Goal: Task Accomplishment & Management: Complete application form

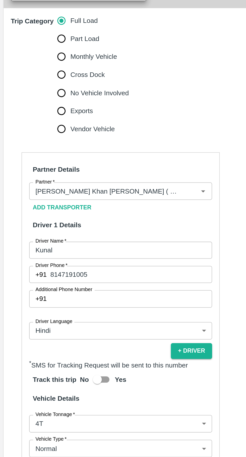
scroll to position [71, 0]
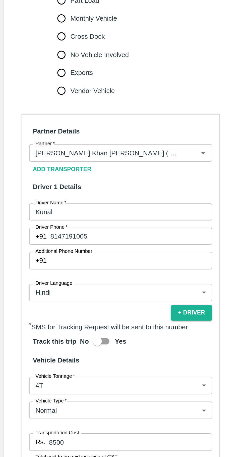
click at [100, 237] on input "Partner   *" at bounding box center [60, 240] width 85 height 7
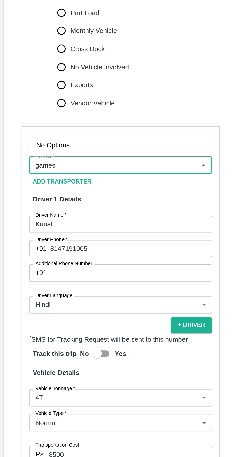
type input "gamesh"
click at [82, 232] on div "Ganesh Mohan Marathe -Sillod , Jalgaon-9922978114(Transporter)" at bounding box center [65, 230] width 90 height 6
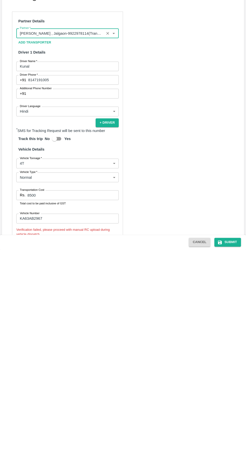
scroll to position [0, 0]
type input "Ganesh Mohan Marathe -Sillod , Jalgaon-9922978114(Transporter)"
click at [230, 449] on button "Submit" at bounding box center [227, 449] width 27 height 9
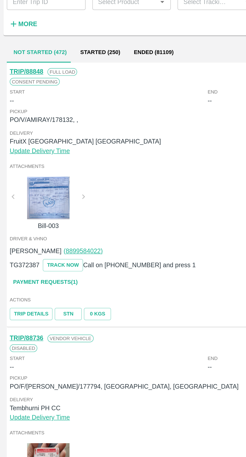
click at [33, 202] on link "Payment Requests( 1 )" at bounding box center [27, 202] width 42 height 9
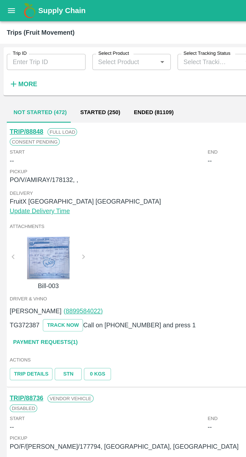
click at [60, 72] on button "Started (250)" at bounding box center [59, 67] width 32 height 12
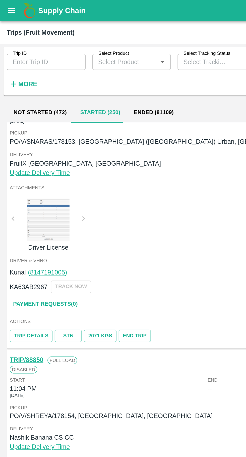
scroll to position [30, 0]
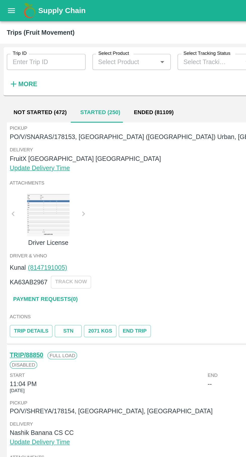
click at [37, 177] on link "Payment Requests( 0 )" at bounding box center [27, 177] width 42 height 9
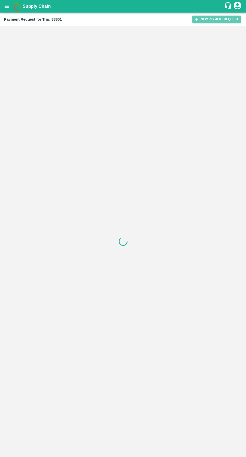
click at [220, 21] on button "New Payment Request" at bounding box center [216, 19] width 49 height 7
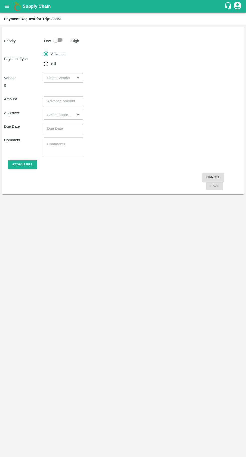
click at [41, 64] on input "Bill" at bounding box center [46, 64] width 10 height 10
radio input "true"
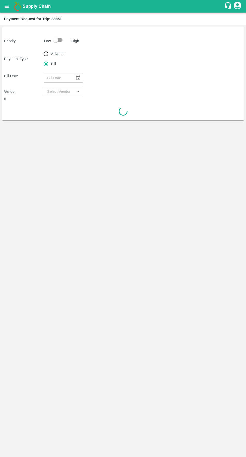
click at [51, 93] on input "input" at bounding box center [59, 91] width 28 height 7
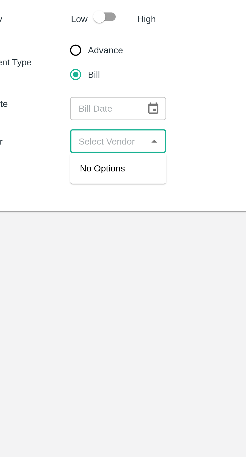
click at [78, 91] on icon "Close" at bounding box center [78, 91] width 2 height 1
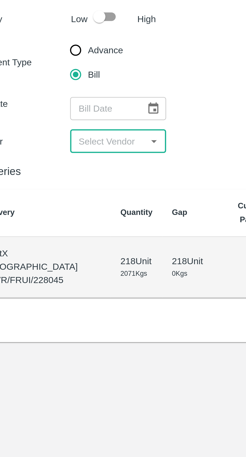
click at [76, 92] on icon "Open" at bounding box center [79, 92] width 6 height 6
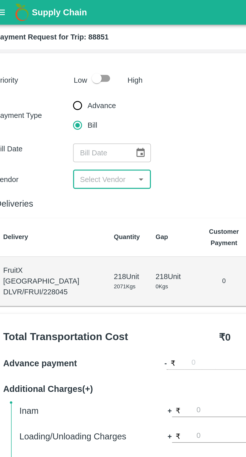
click at [69, 93] on input "input" at bounding box center [59, 91] width 28 height 7
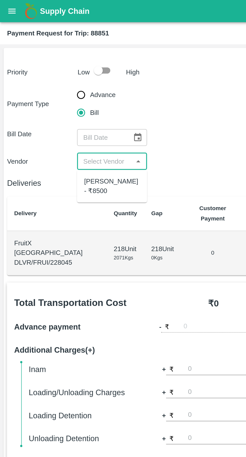
click at [5, 5] on icon "open drawer" at bounding box center [7, 7] width 6 height 6
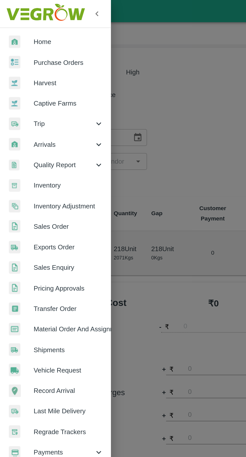
click at [21, 73] on span "Trip" at bounding box center [36, 70] width 34 height 6
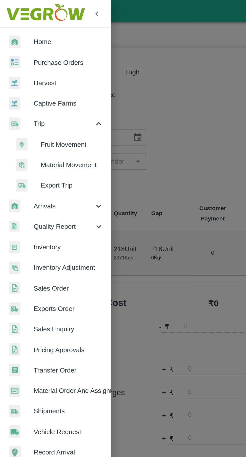
click at [26, 82] on span "Fruit Movement" at bounding box center [41, 82] width 36 height 6
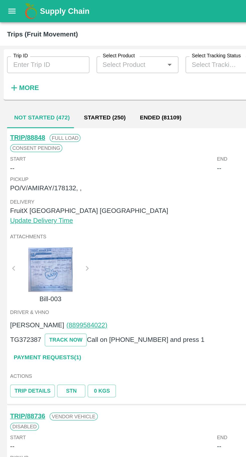
click at [57, 66] on button "Started (250)" at bounding box center [59, 67] width 32 height 12
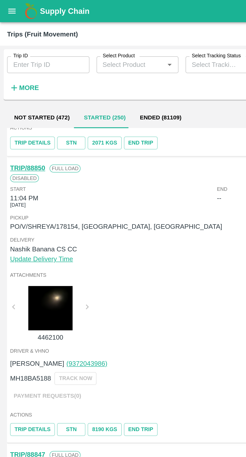
scroll to position [151, 0]
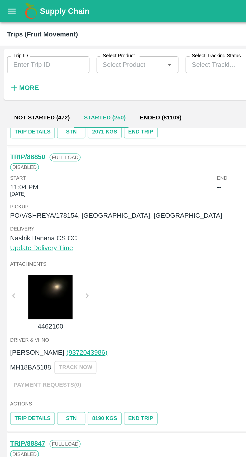
click at [107, 145] on div "Pickup PO/V/SHREYA/178154, [GEOGRAPHIC_DATA], [GEOGRAPHIC_DATA] Delivery Nashik…" at bounding box center [123, 130] width 236 height 32
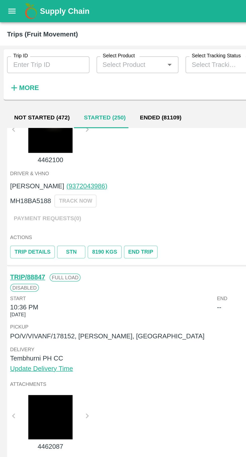
scroll to position [247, 0]
